Goal: Navigation & Orientation: Find specific page/section

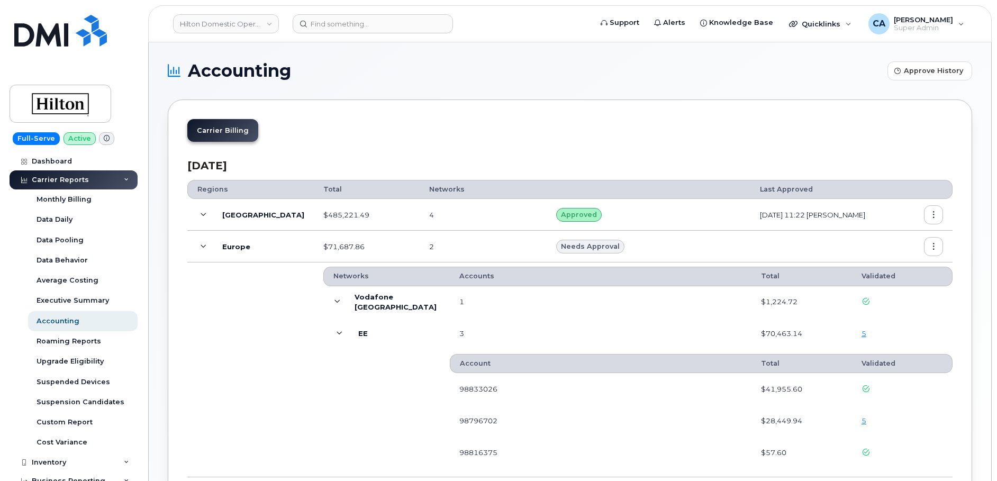
scroll to position [84, 0]
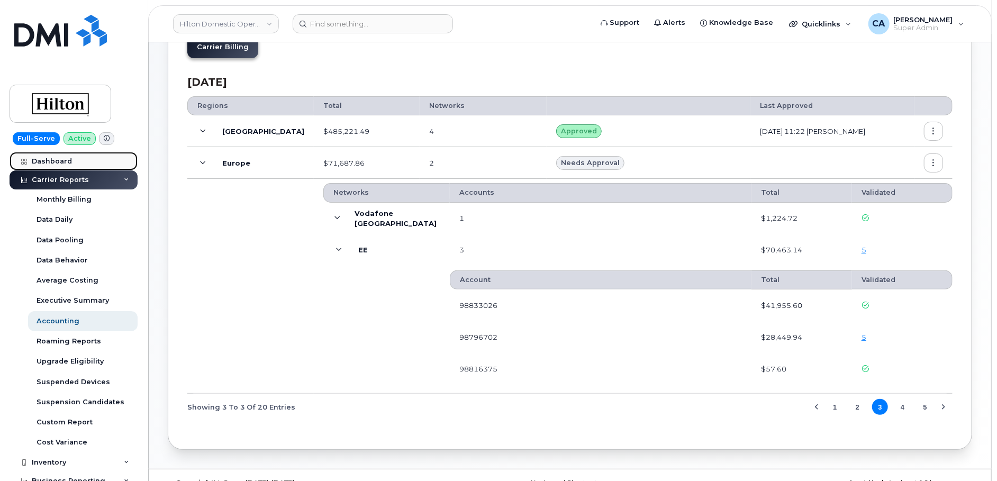
click at [61, 155] on link "Dashboard" at bounding box center [74, 161] width 128 height 19
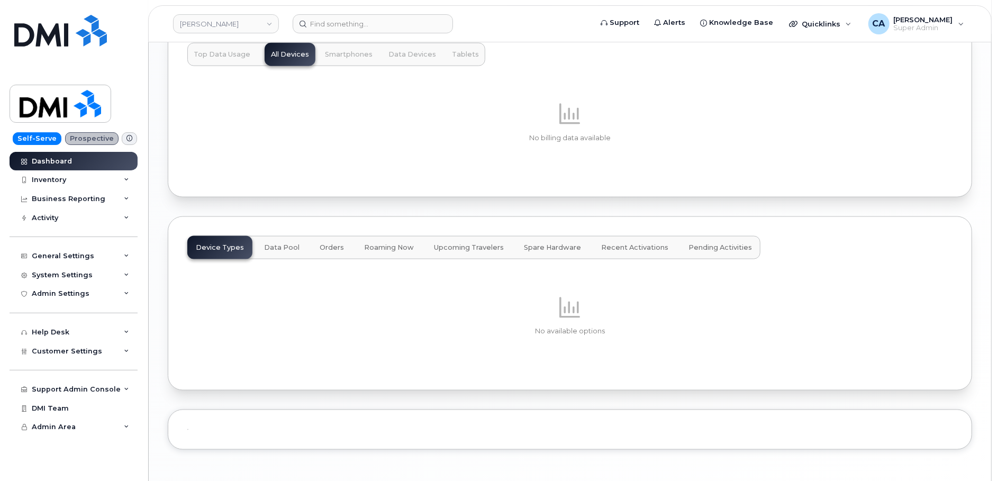
scroll to position [941, 0]
